Goal: Task Accomplishment & Management: Use online tool/utility

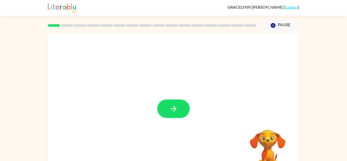
click at [169, 108] on button "button" at bounding box center [173, 108] width 33 height 19
click at [169, 108] on div at bounding box center [174, 106] width 252 height 145
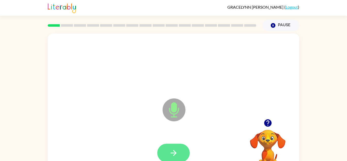
click at [167, 156] on button "button" at bounding box center [173, 153] width 33 height 19
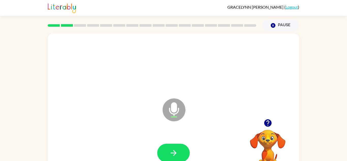
click at [167, 156] on button "button" at bounding box center [173, 153] width 33 height 19
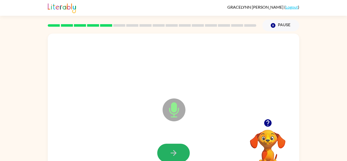
click at [167, 156] on button "button" at bounding box center [173, 153] width 33 height 19
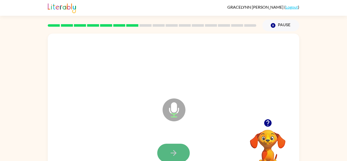
click at [167, 156] on button "button" at bounding box center [173, 153] width 33 height 19
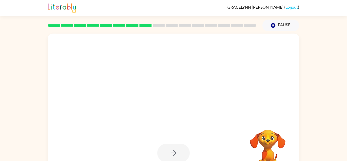
click at [171, 155] on div at bounding box center [173, 153] width 33 height 19
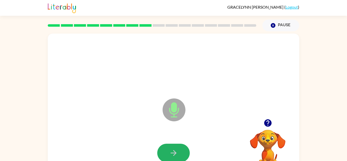
click at [170, 154] on icon "button" at bounding box center [173, 152] width 9 height 9
click at [170, 154] on div at bounding box center [174, 153] width 242 height 42
click at [170, 154] on icon "button" at bounding box center [173, 152] width 9 height 9
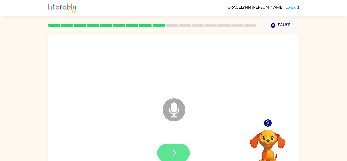
click at [169, 154] on icon "button" at bounding box center [173, 152] width 9 height 9
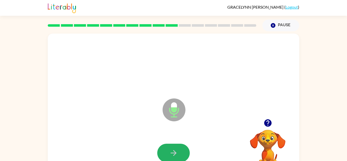
click at [169, 154] on icon "button" at bounding box center [173, 152] width 9 height 9
click at [170, 154] on icon "button" at bounding box center [173, 152] width 9 height 9
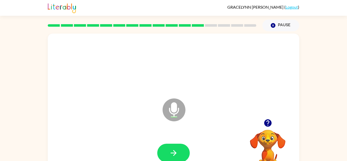
click at [170, 154] on icon "button" at bounding box center [173, 152] width 9 height 9
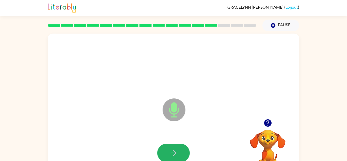
click at [170, 154] on icon "button" at bounding box center [173, 152] width 9 height 9
click at [197, 145] on div at bounding box center [174, 153] width 242 height 42
click at [184, 151] on button "button" at bounding box center [173, 153] width 33 height 19
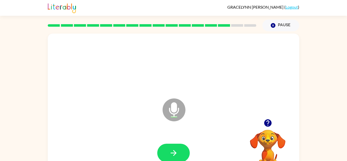
click at [184, 151] on button "button" at bounding box center [173, 153] width 33 height 19
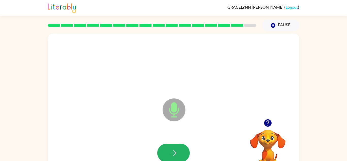
click at [184, 151] on button "button" at bounding box center [173, 153] width 33 height 19
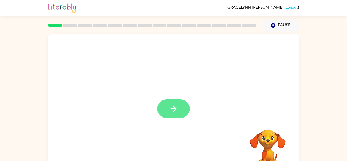
click at [170, 111] on icon "button" at bounding box center [173, 108] width 9 height 9
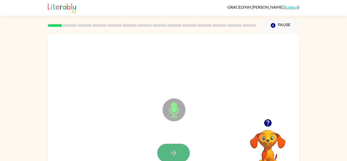
click at [179, 153] on button "button" at bounding box center [173, 153] width 33 height 19
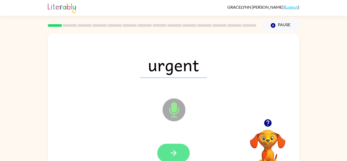
click at [179, 153] on button "button" at bounding box center [173, 153] width 33 height 19
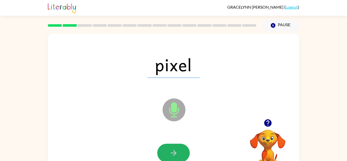
click at [179, 153] on button "button" at bounding box center [173, 153] width 33 height 19
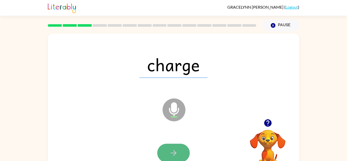
click at [179, 153] on button "button" at bounding box center [173, 153] width 33 height 19
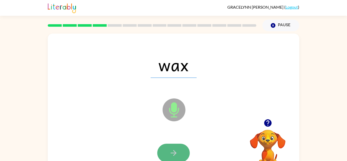
click at [179, 150] on button "button" at bounding box center [173, 153] width 33 height 19
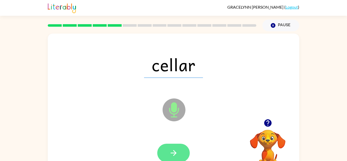
click at [179, 150] on button "button" at bounding box center [173, 153] width 33 height 19
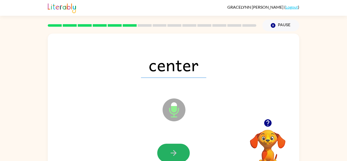
click at [179, 150] on button "button" at bounding box center [173, 153] width 33 height 19
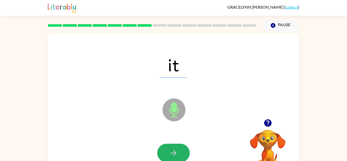
click at [179, 150] on button "button" at bounding box center [173, 153] width 33 height 19
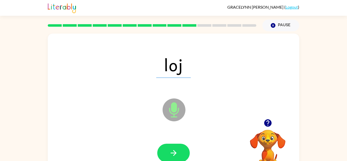
click at [179, 150] on button "button" at bounding box center [173, 153] width 33 height 19
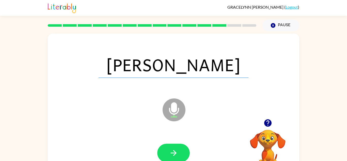
click at [179, 150] on button "button" at bounding box center [173, 153] width 33 height 19
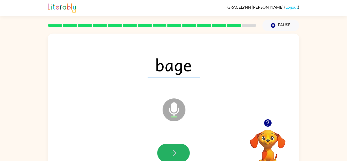
click at [179, 150] on button "button" at bounding box center [173, 153] width 33 height 19
